Goal: Information Seeking & Learning: Learn about a topic

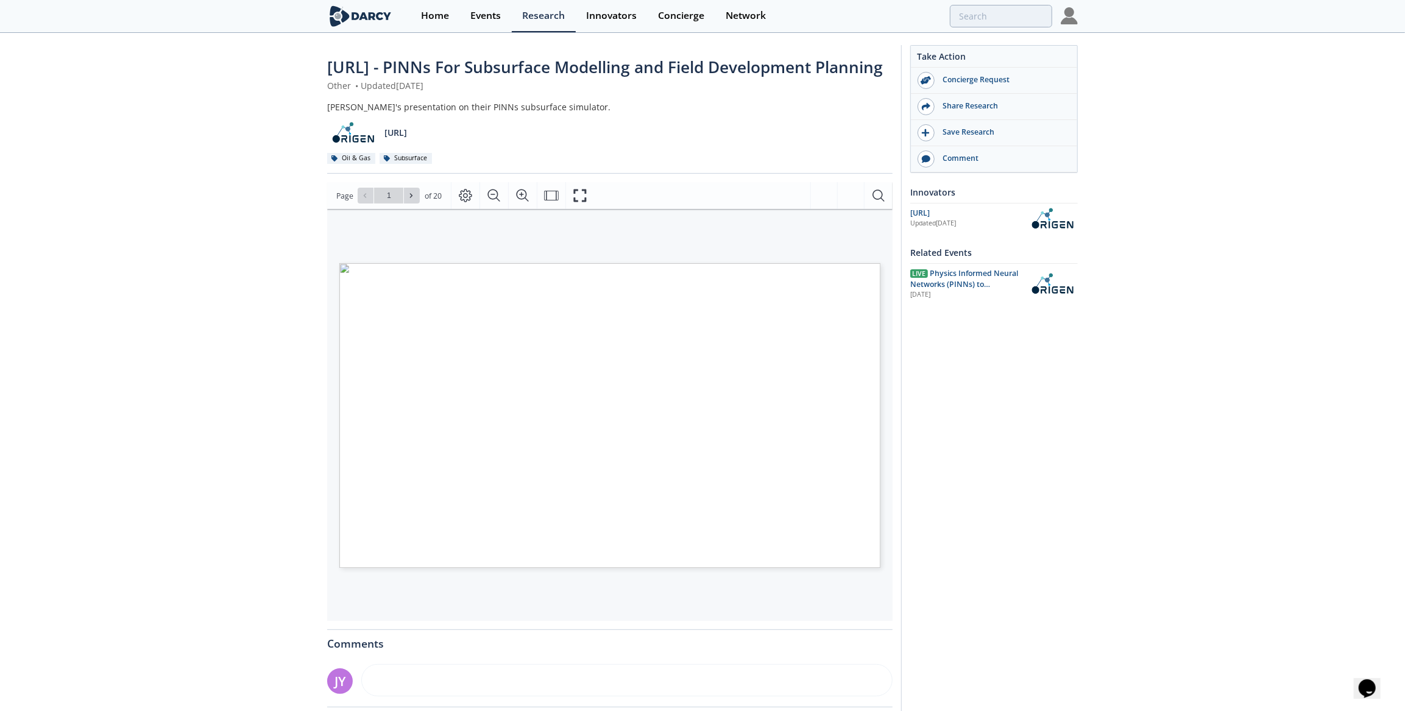
click at [1140, 461] on div "OriGen.AI - PINNs For Subsurface Modelling and Field Development Planning Other…" at bounding box center [702, 464] width 1405 height 860
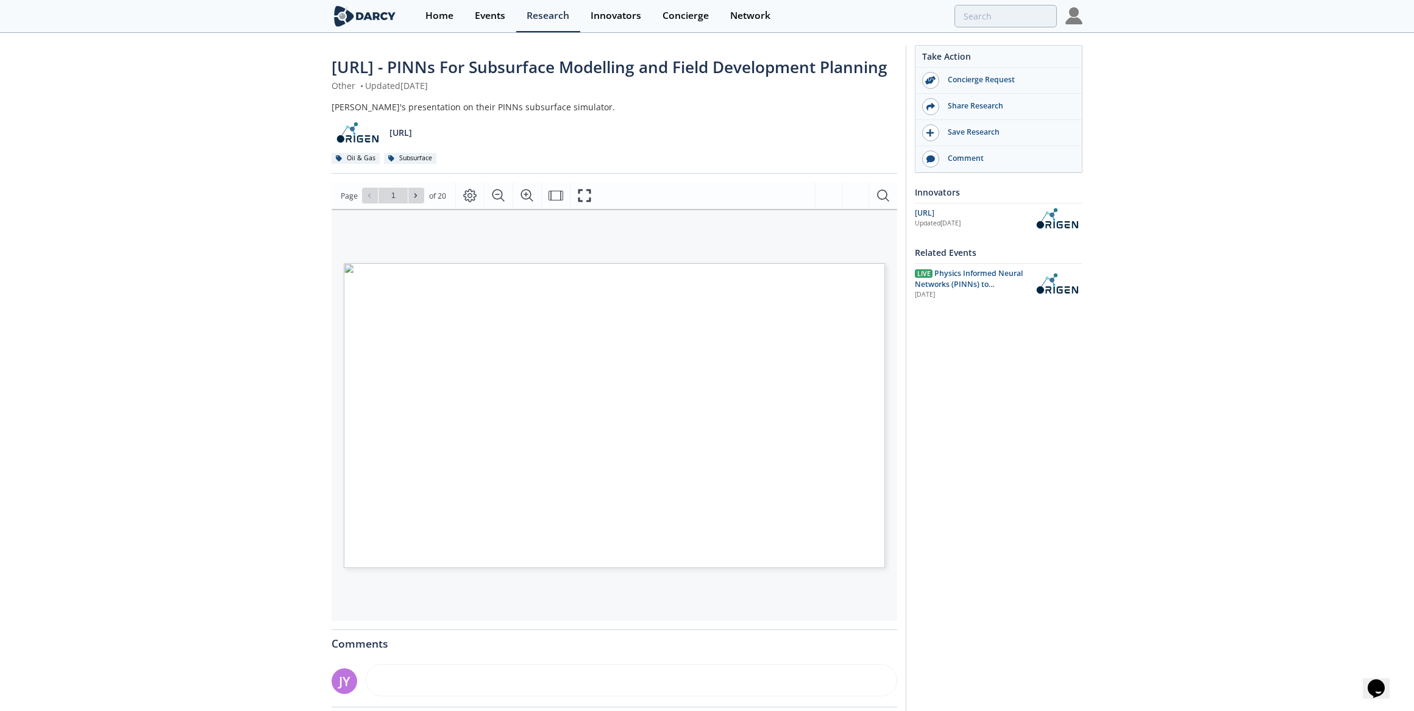
click at [612, 451] on div "AI for Physics: Complete Reservoir Simulations in Seconds © 2025 ORIGEN AI. ALL…" at bounding box center [511, 357] width 334 height 188
click at [395, 404] on div "AI for Physics: Complete Reservoir Simulations in Seconds © 2025 ORIGEN AI. ALL…" at bounding box center [511, 357] width 334 height 188
click at [419, 200] on span at bounding box center [416, 195] width 9 height 9
type input "2"
click at [419, 200] on span at bounding box center [416, 195] width 9 height 9
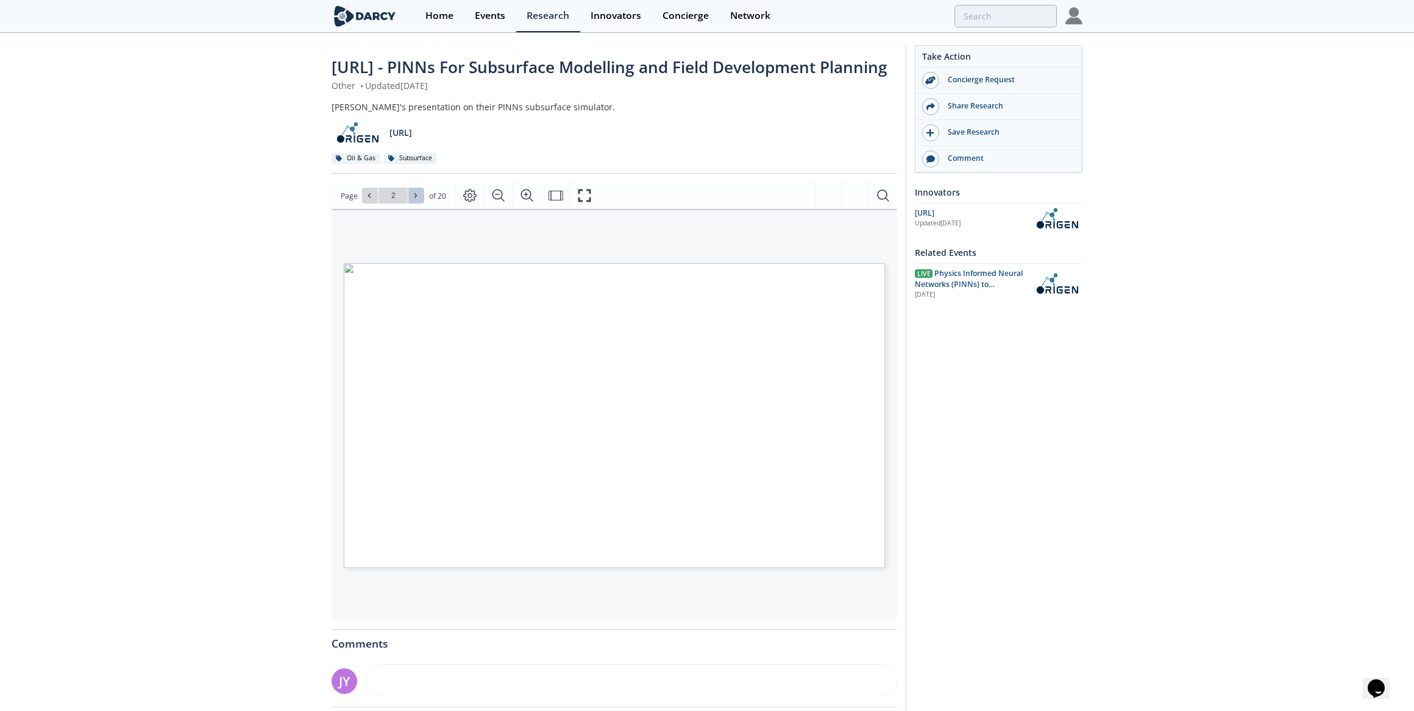
type input "3"
click at [419, 200] on span at bounding box center [416, 195] width 9 height 9
type input "4"
click at [419, 200] on span at bounding box center [416, 195] width 9 height 9
type input "5"
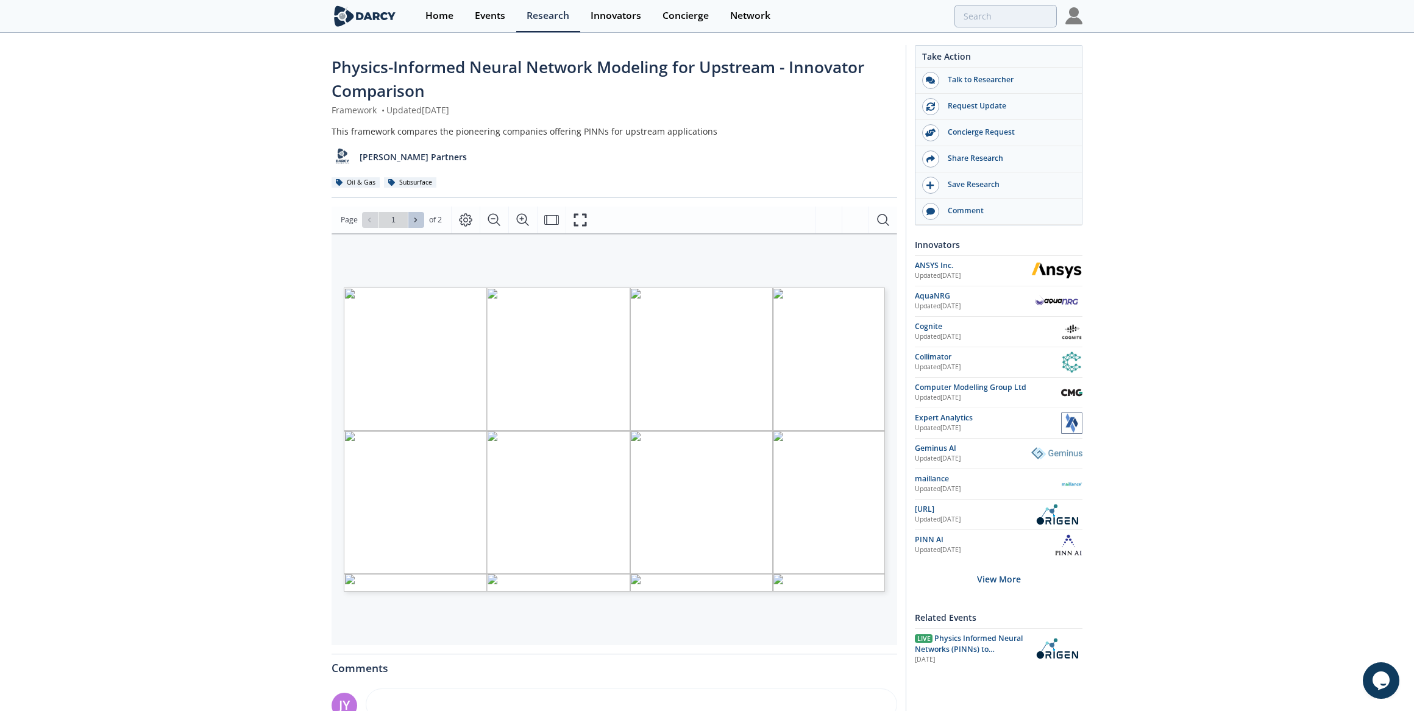
click at [413, 226] on button at bounding box center [416, 220] width 16 height 16
type input "2"
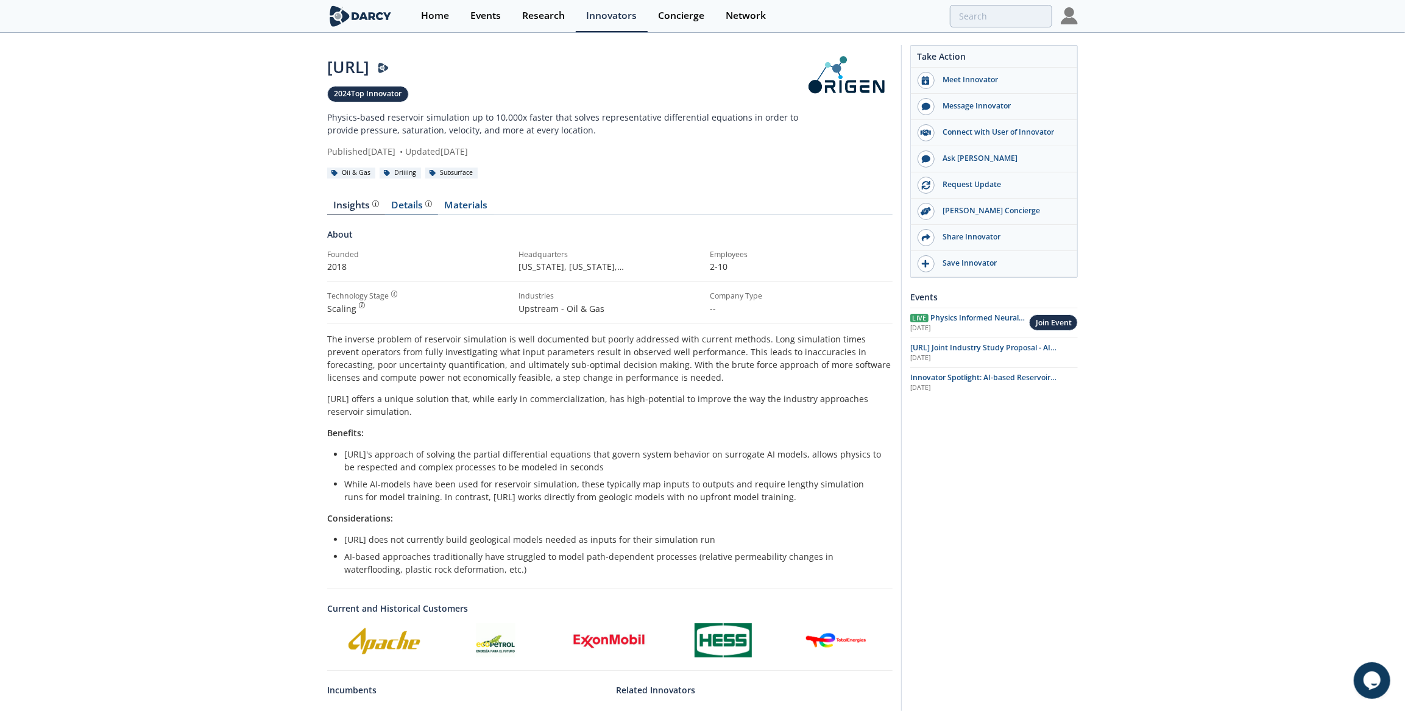
click at [408, 209] on div "Details" at bounding box center [412, 206] width 40 height 10
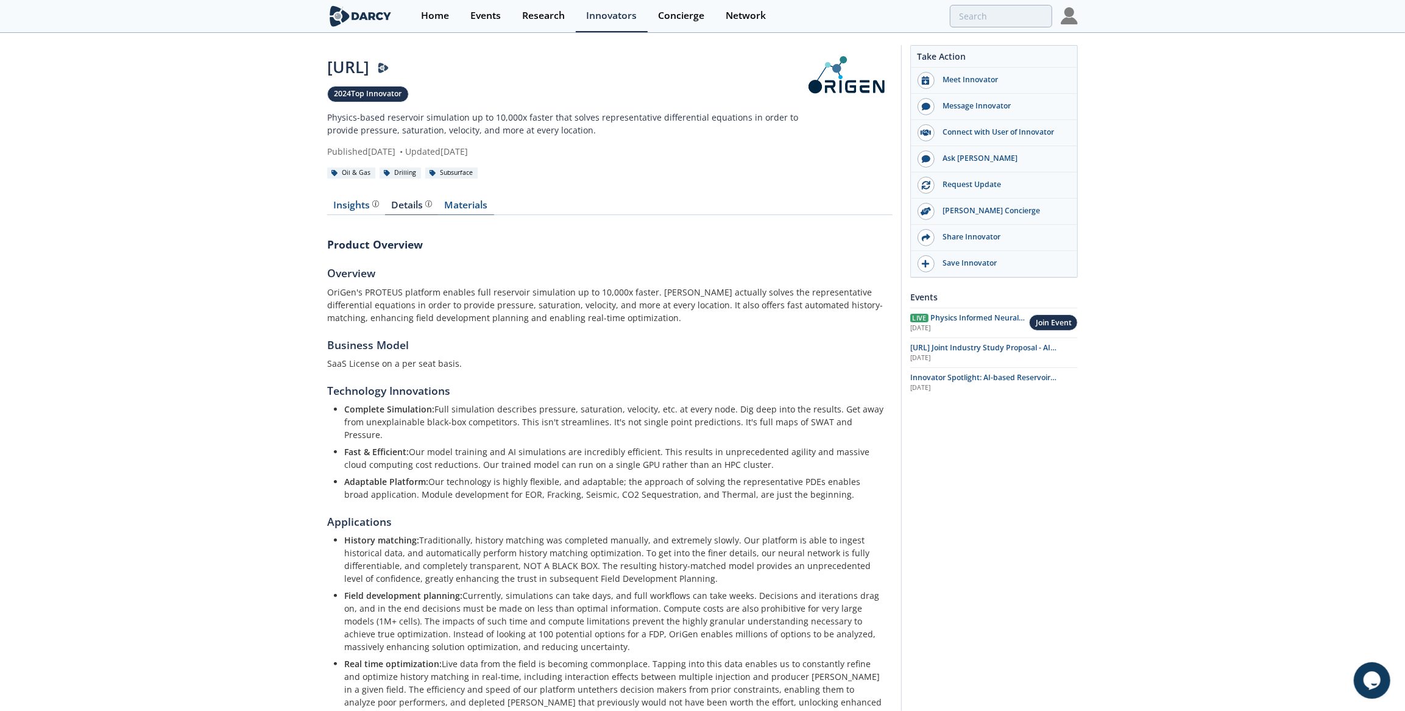
click at [456, 209] on link "Materials" at bounding box center [466, 208] width 56 height 15
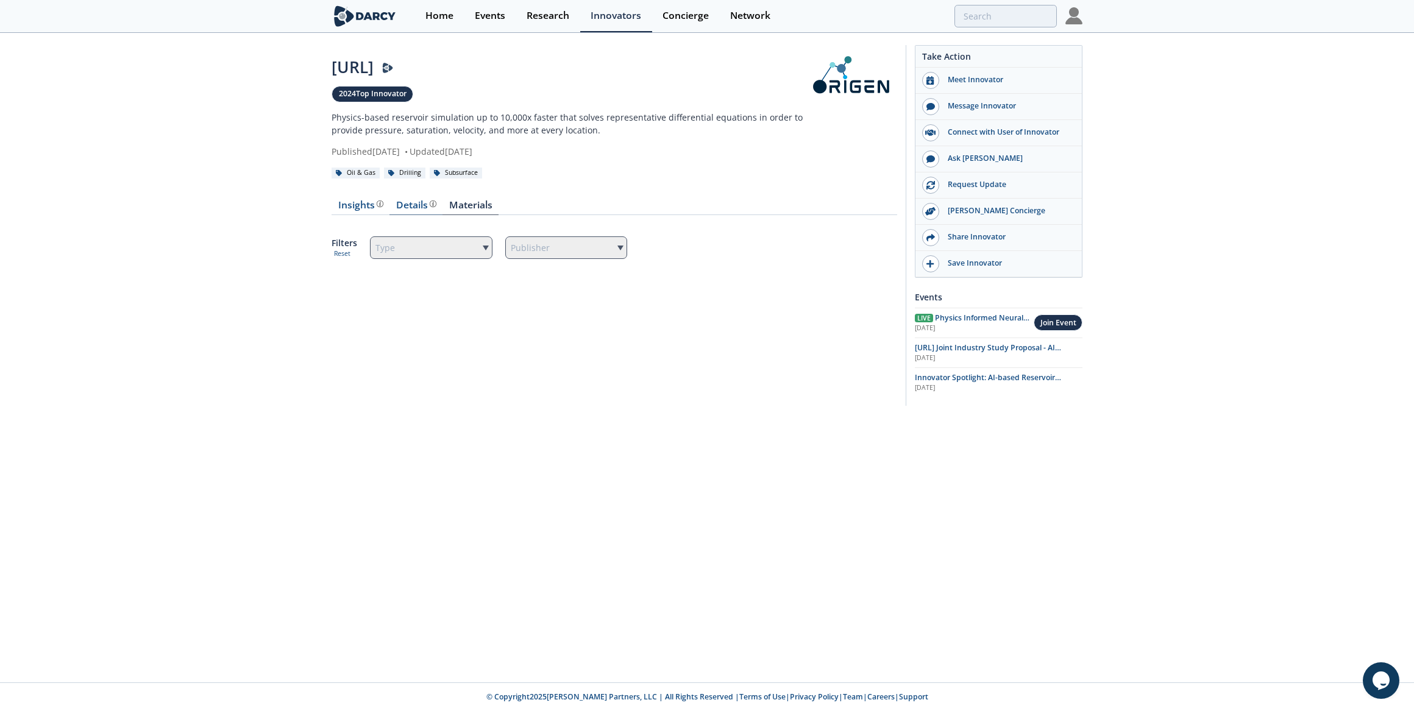
click at [422, 211] on link "Details" at bounding box center [415, 208] width 53 height 15
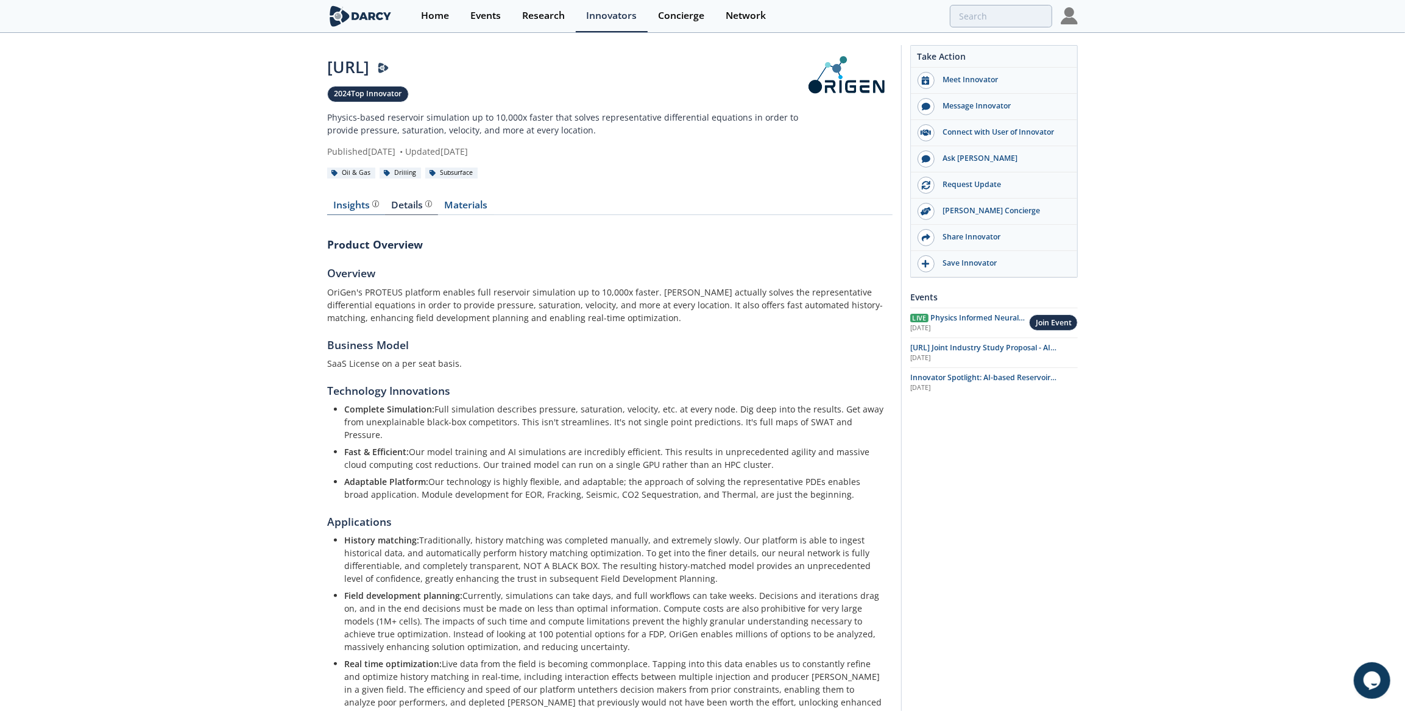
click at [360, 204] on div "Insights The Darcy Research team’s summarized opinion of the innovator, the com…" at bounding box center [356, 206] width 45 height 10
